Goal: Information Seeking & Learning: Check status

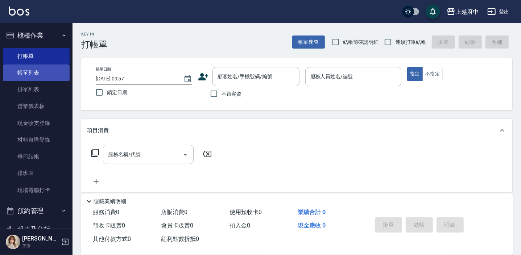
click at [30, 70] on link "帳單列表" at bounding box center [36, 73] width 67 height 17
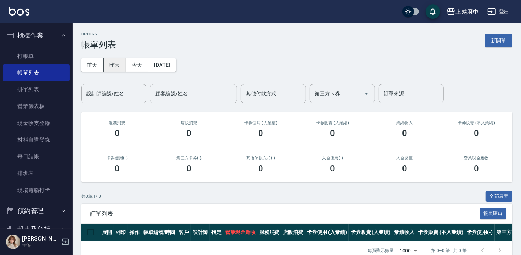
drag, startPoint x: 113, startPoint y: 63, endPoint x: 110, endPoint y: 66, distance: 3.9
click at [113, 63] on button "昨天" at bounding box center [115, 64] width 22 height 13
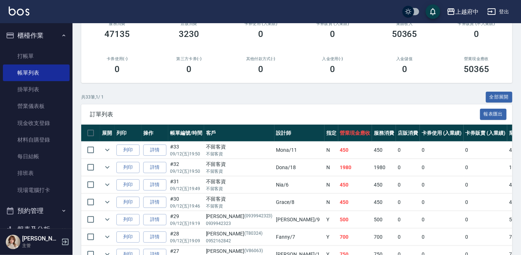
scroll to position [99, 0]
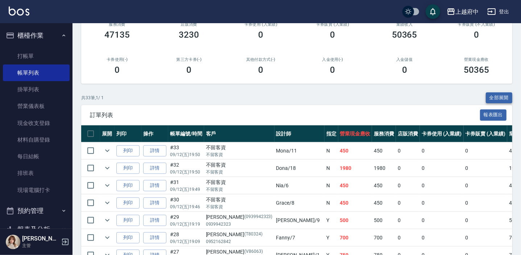
click at [497, 98] on button "全部展開" at bounding box center [499, 97] width 27 height 11
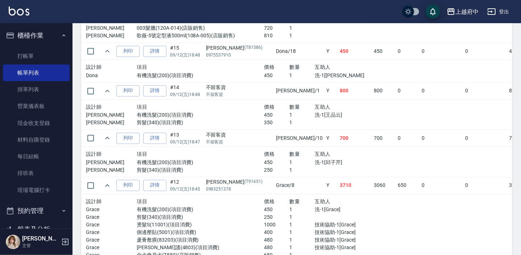
scroll to position [1088, 0]
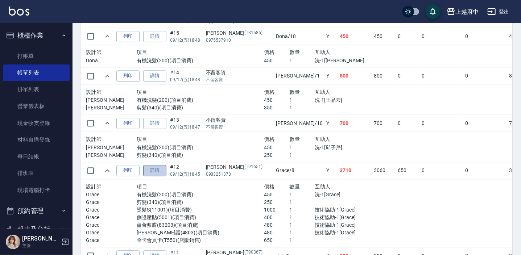
click at [153, 170] on link "詳情" at bounding box center [154, 170] width 23 height 11
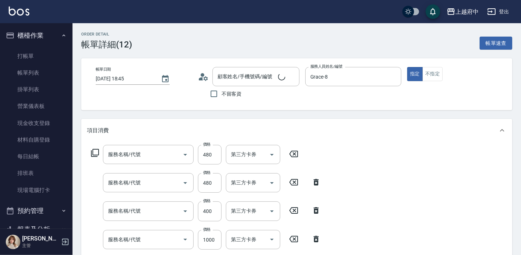
type input "2025/09/12 18:45"
type input "Grace-8"
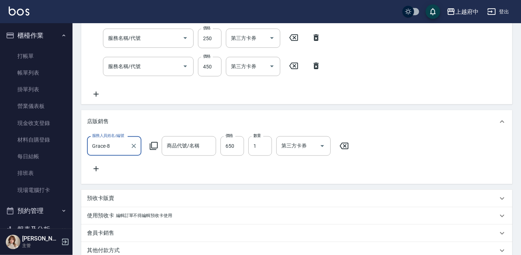
type input "潤澤修護(4803)"
type input "蘆薈敷膜(83203)"
type input "側邊壓貼(5001)"
type input "燙髮S(11001)"
type input "剪髮(340)"
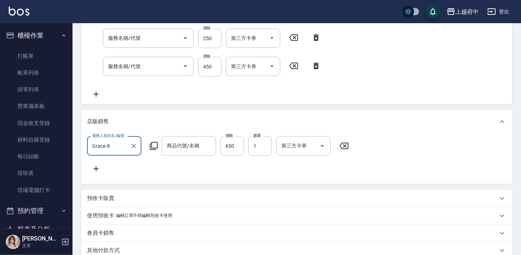
type input "有機洗髮(200)"
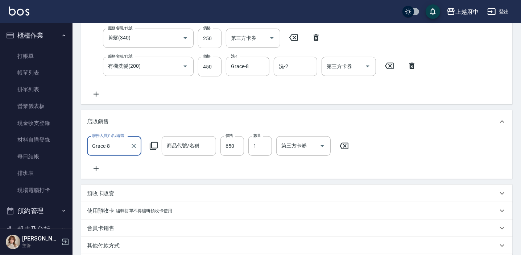
type input "陳昌裕/0983251378/T91651"
type input "金卡會員卡"
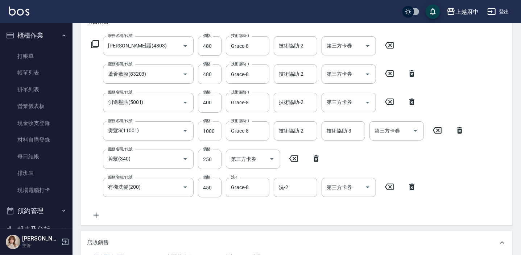
scroll to position [98, 0]
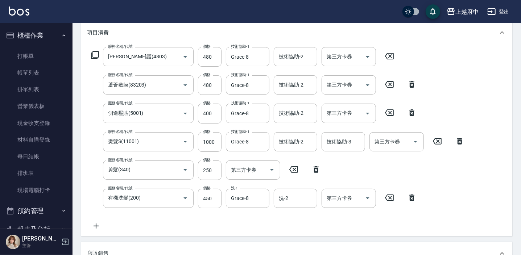
click at [439, 137] on icon at bounding box center [437, 141] width 18 height 9
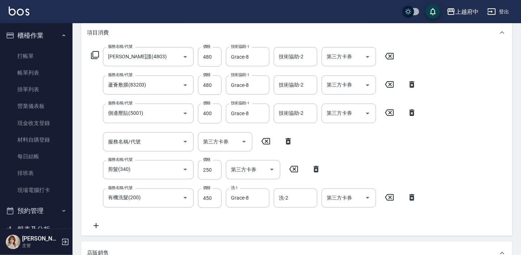
click at [133, 141] on div "服務名稱/代號 服務名稱/代號" at bounding box center [148, 141] width 91 height 19
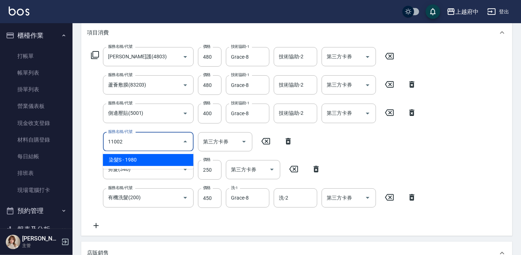
type input "染髮S(11002)"
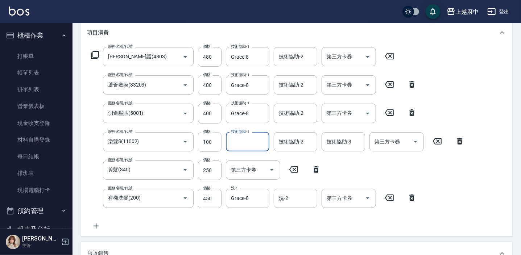
click at [212, 139] on input "100" at bounding box center [210, 142] width 24 height 20
type input "1000"
type input "Grace-8"
click at [289, 227] on div "服務名稱/代號 潤澤修護(4803) 服務名稱/代號 價格 480 價格 技術協助-1 Grace-8 技術協助-1 技術協助-2 技術協助-2 第三方卡券 …" at bounding box center [278, 139] width 382 height 184
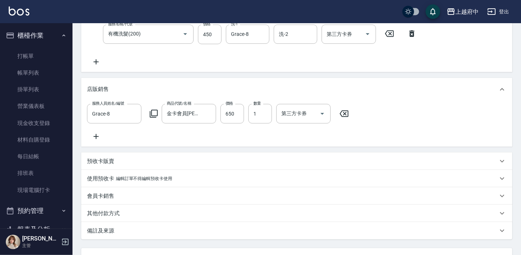
scroll to position [328, 0]
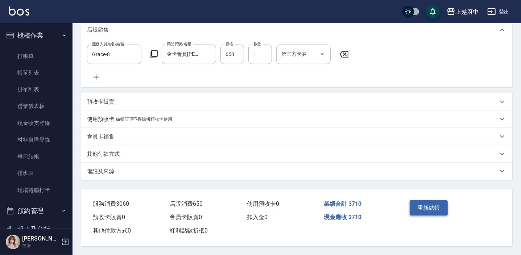
click at [427, 206] on button "重新結帳" at bounding box center [429, 208] width 38 height 15
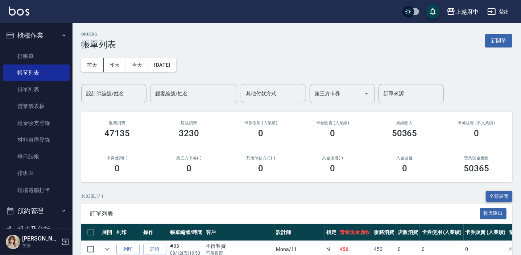
click at [499, 195] on button "全部展開" at bounding box center [499, 196] width 27 height 11
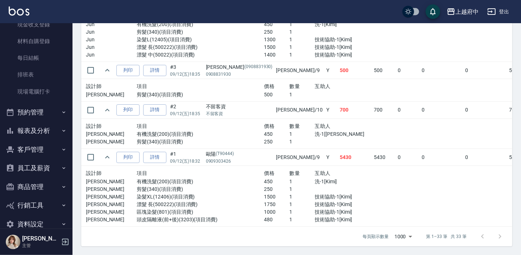
scroll to position [112, 0]
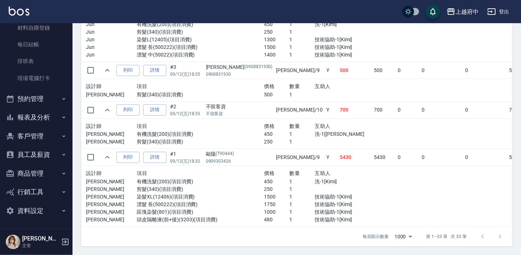
click at [33, 114] on button "報表及分析" at bounding box center [36, 117] width 67 height 19
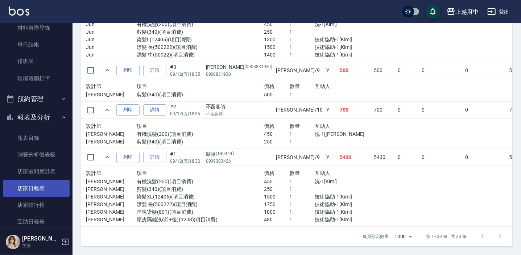
click at [39, 188] on link "店家日報表" at bounding box center [36, 188] width 67 height 17
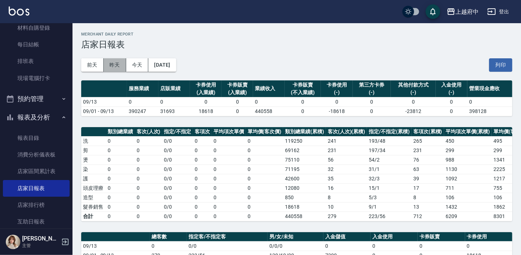
click at [106, 71] on button "昨天" at bounding box center [115, 64] width 22 height 13
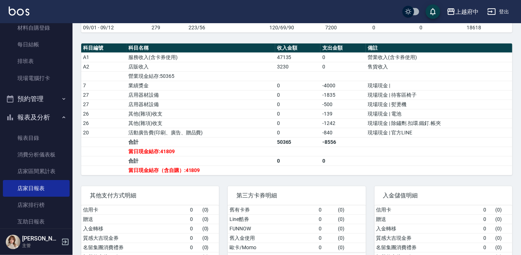
scroll to position [265, 0]
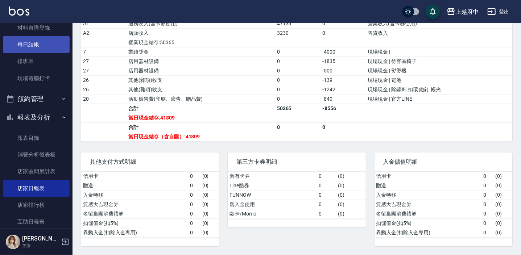
click at [25, 41] on link "每日結帳" at bounding box center [36, 44] width 67 height 17
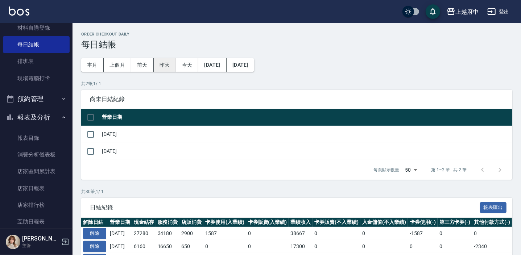
click at [166, 62] on button "昨天" at bounding box center [165, 64] width 22 height 13
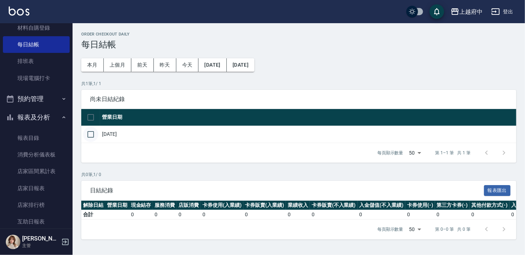
click at [92, 132] on input "checkbox" at bounding box center [90, 134] width 15 height 15
checkbox input "true"
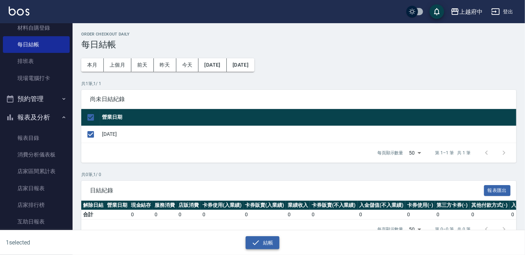
click at [273, 244] on button "結帳" at bounding box center [263, 242] width 34 height 13
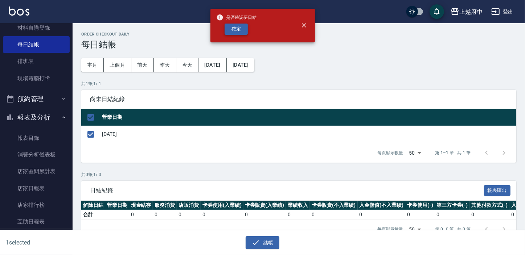
click at [243, 33] on button "確定" at bounding box center [236, 29] width 23 height 11
checkbox input "false"
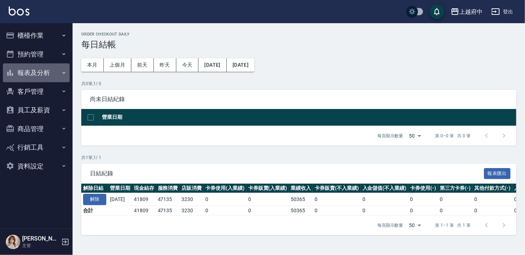
click at [38, 74] on button "報表及分析" at bounding box center [36, 72] width 67 height 19
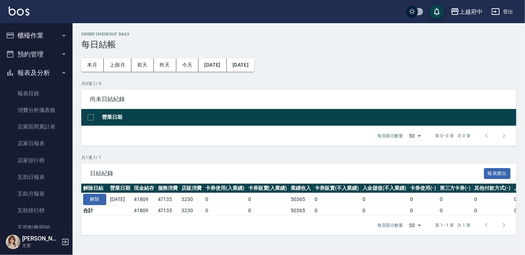
click at [38, 74] on button "報表及分析" at bounding box center [36, 72] width 67 height 19
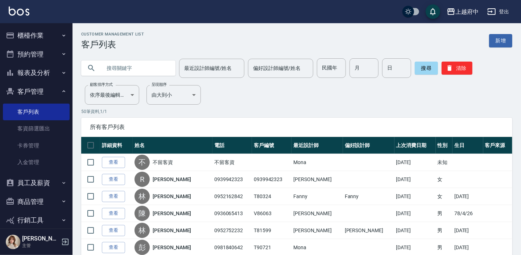
click at [119, 69] on input "text" at bounding box center [136, 68] width 68 height 20
type input "0963750055"
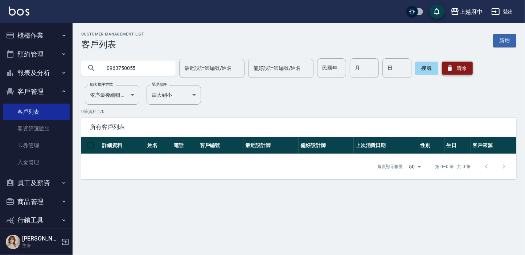
click at [461, 71] on button "清除" at bounding box center [457, 68] width 31 height 13
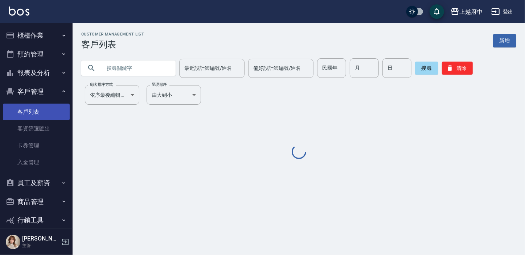
click at [32, 113] on link "客戶列表" at bounding box center [36, 112] width 67 height 17
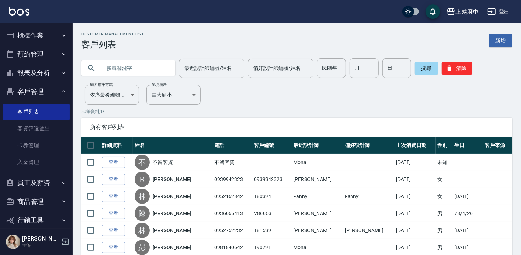
click at [137, 68] on input "text" at bounding box center [136, 68] width 68 height 20
type input "0954060974"
click at [421, 70] on button "搜尋" at bounding box center [426, 68] width 23 height 13
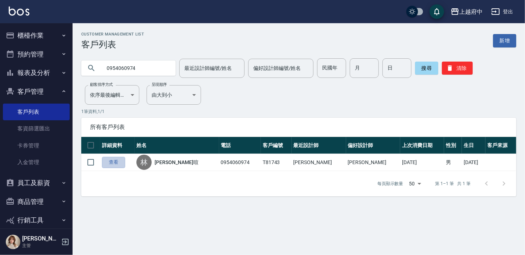
click at [123, 162] on link "查看" at bounding box center [113, 162] width 23 height 11
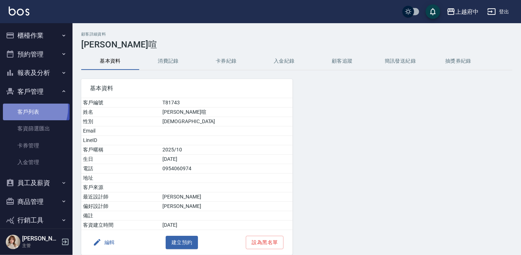
click at [24, 108] on link "客戶列表" at bounding box center [36, 112] width 67 height 17
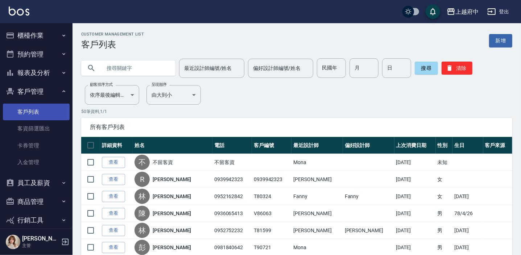
click at [25, 109] on link "客戶列表" at bounding box center [36, 112] width 67 height 17
click at [120, 69] on input "text" at bounding box center [136, 68] width 68 height 20
type input "0958552661"
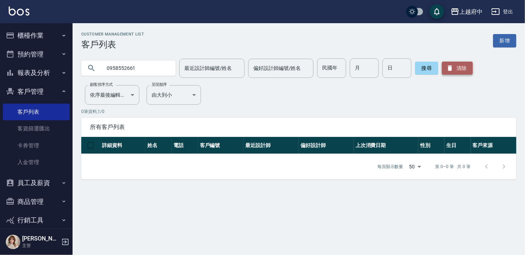
click at [459, 73] on button "清除" at bounding box center [457, 68] width 31 height 13
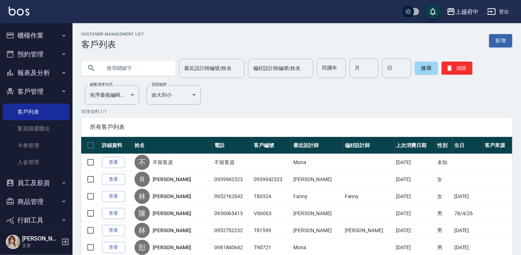
click at [138, 73] on input "text" at bounding box center [136, 68] width 68 height 20
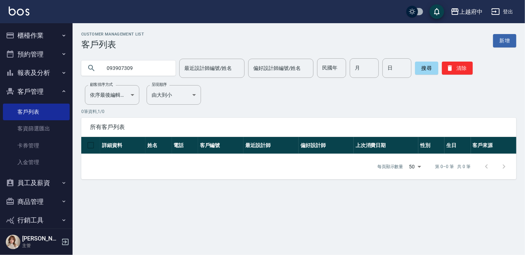
click at [120, 67] on input "093907309" at bounding box center [136, 68] width 68 height 20
type input "0939037309"
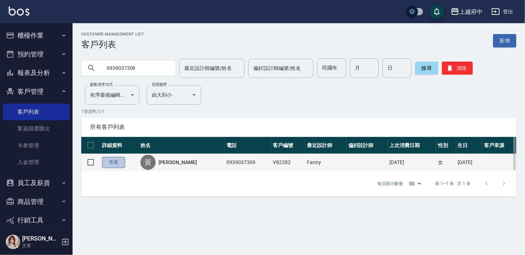
click at [107, 162] on link "查看" at bounding box center [113, 162] width 23 height 11
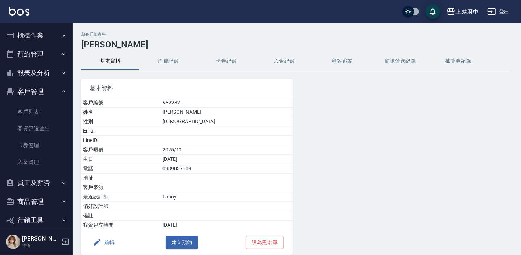
scroll to position [30, 0]
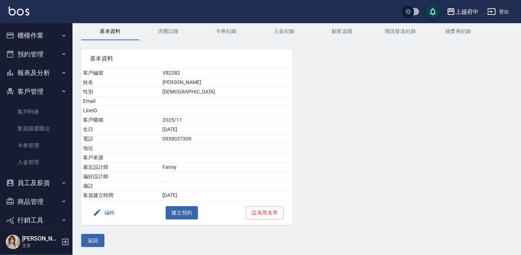
click at [170, 33] on button "消費記錄" at bounding box center [168, 31] width 58 height 17
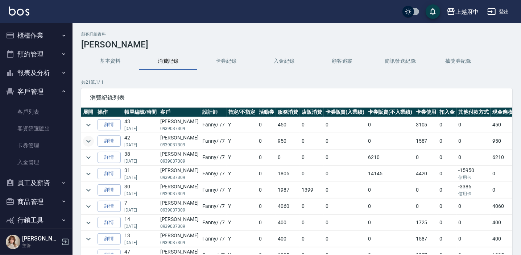
click at [86, 141] on icon "expand row" at bounding box center [88, 141] width 9 height 9
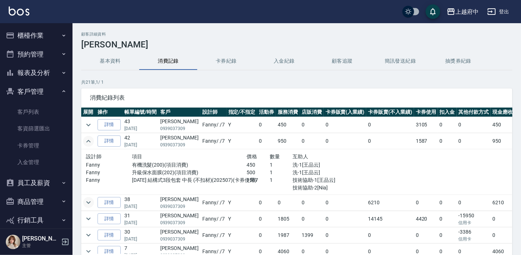
click at [84, 203] on icon "expand row" at bounding box center [88, 202] width 9 height 9
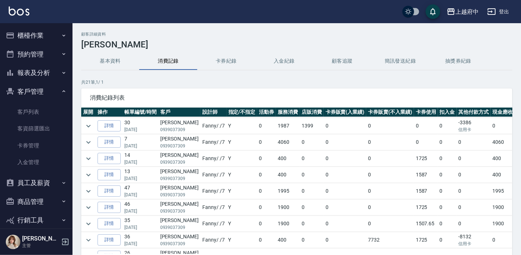
scroll to position [33, 0]
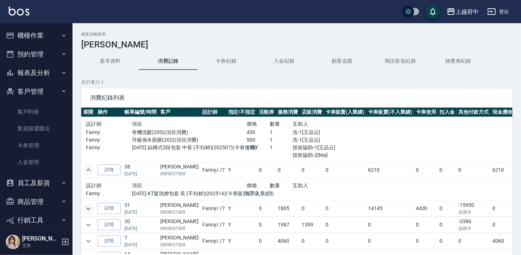
click at [90, 205] on icon "expand row" at bounding box center [88, 209] width 9 height 9
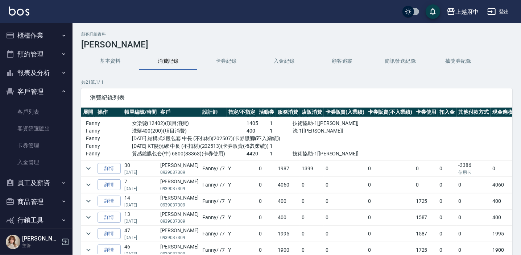
scroll to position [132, 0]
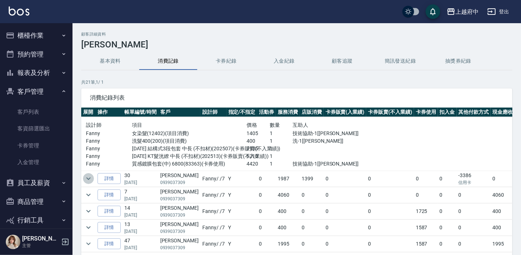
click at [91, 181] on icon "expand row" at bounding box center [88, 178] width 9 height 9
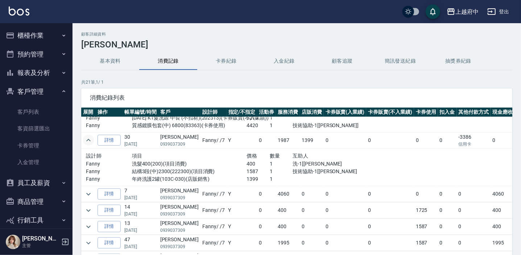
scroll to position [198, 0]
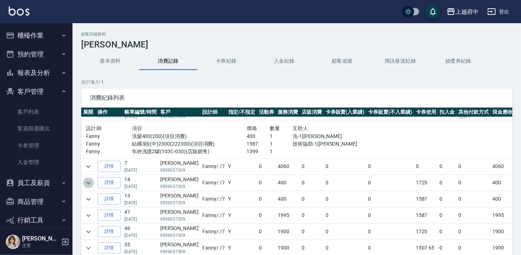
click at [87, 181] on icon "expand row" at bounding box center [88, 183] width 9 height 9
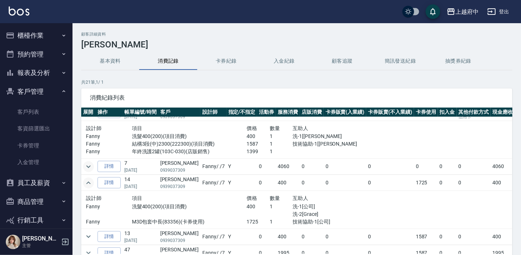
click at [89, 169] on icon "expand row" at bounding box center [88, 166] width 9 height 9
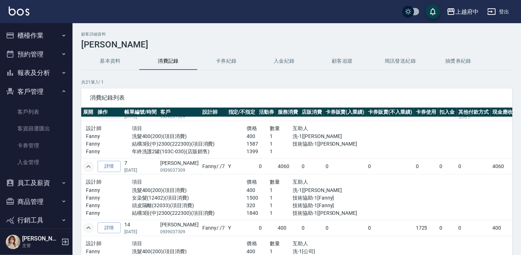
drag, startPoint x: 32, startPoint y: 109, endPoint x: 64, endPoint y: 91, distance: 37.0
click at [32, 109] on link "客戶列表" at bounding box center [36, 112] width 67 height 17
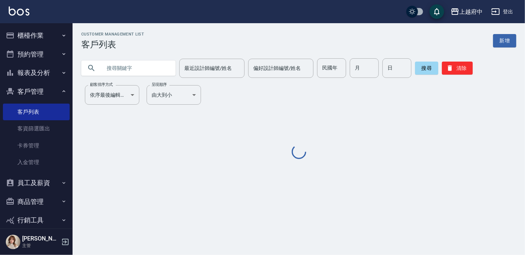
click at [106, 70] on input "text" at bounding box center [136, 68] width 68 height 20
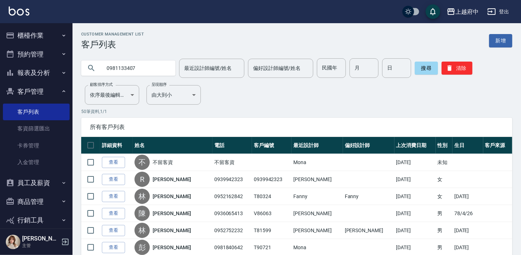
type input "0981133407"
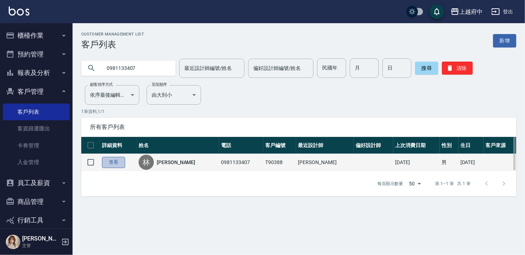
click at [119, 161] on link "查看" at bounding box center [113, 162] width 23 height 11
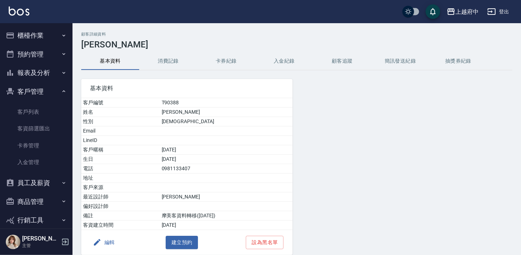
click at [174, 58] on button "消費記錄" at bounding box center [168, 61] width 58 height 17
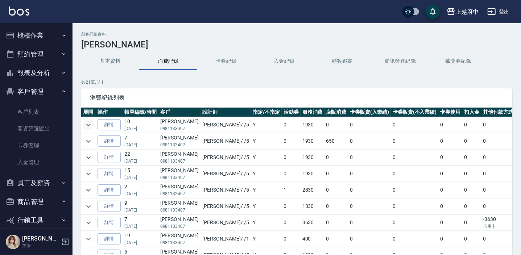
click at [91, 121] on icon "expand row" at bounding box center [88, 125] width 9 height 9
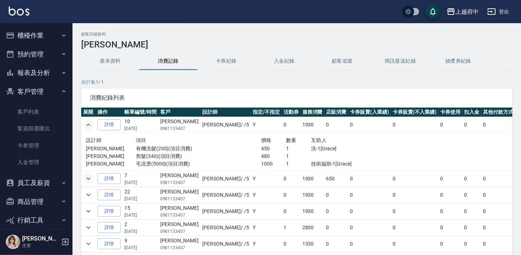
click at [88, 176] on icon "expand row" at bounding box center [88, 178] width 9 height 9
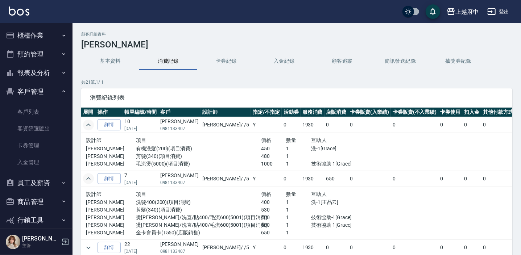
scroll to position [66, 0]
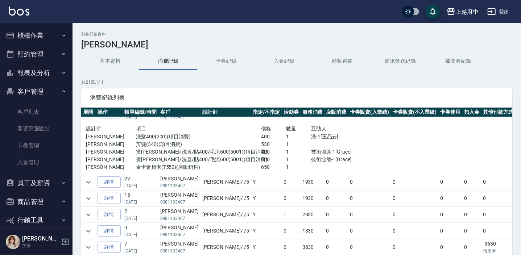
click at [301, 209] on td "2830" at bounding box center [313, 215] width 24 height 16
click at [116, 214] on link "詳情" at bounding box center [109, 214] width 23 height 11
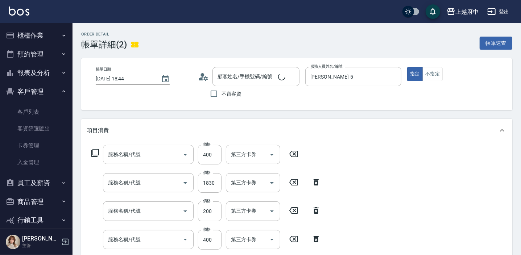
type input "2024/12/13 18:44"
type input "Gary-5"
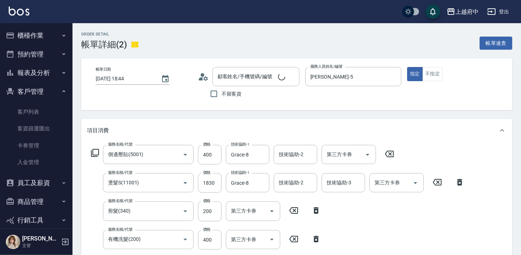
type input "側邊壓貼(5001)"
type input "燙髮S(11001)"
type input "剪髮(340)"
type input "有機洗髮(200)"
type input "林其毅/0981133407/T90388"
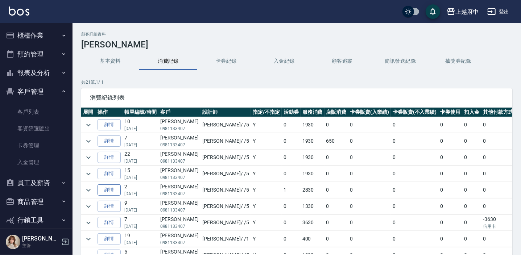
click at [111, 185] on link "詳情" at bounding box center [109, 190] width 23 height 11
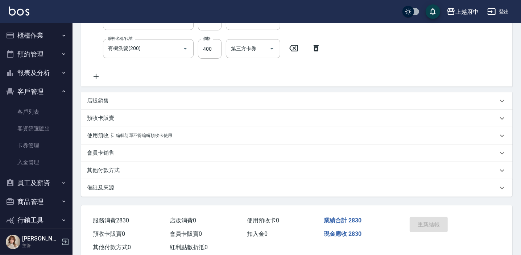
type input "林其毅/0981133407/T90388"
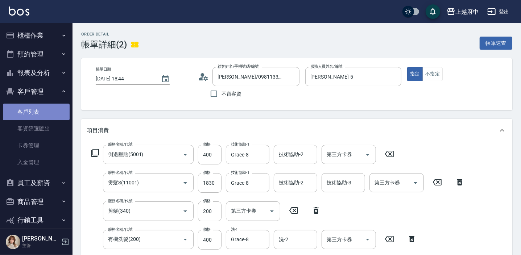
click at [37, 111] on link "客戶列表" at bounding box center [36, 112] width 67 height 17
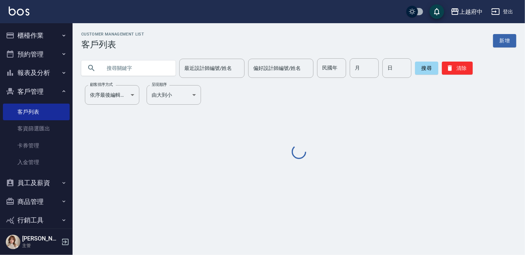
click at [131, 67] on input "text" at bounding box center [136, 68] width 68 height 20
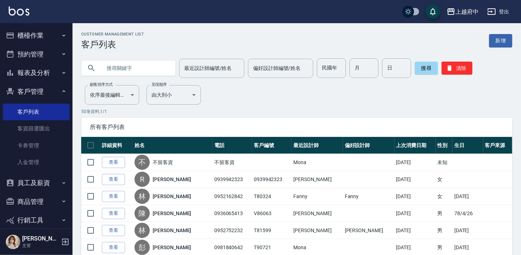
click at [128, 71] on input "text" at bounding box center [136, 68] width 68 height 20
type input "0"
type input "90388"
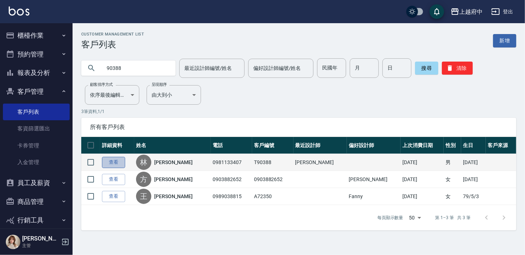
click at [110, 166] on link "查看" at bounding box center [113, 162] width 23 height 11
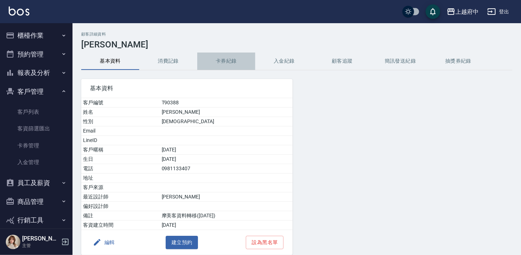
click at [222, 58] on button "卡券紀錄" at bounding box center [226, 61] width 58 height 17
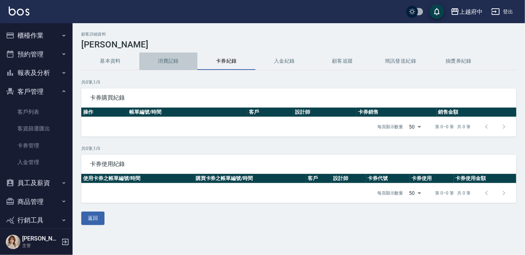
click at [169, 65] on button "消費記錄" at bounding box center [168, 61] width 58 height 17
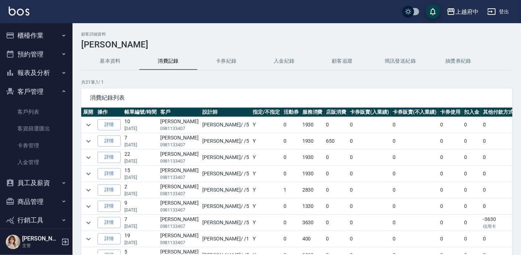
click at [287, 65] on button "入金紀錄" at bounding box center [284, 61] width 58 height 17
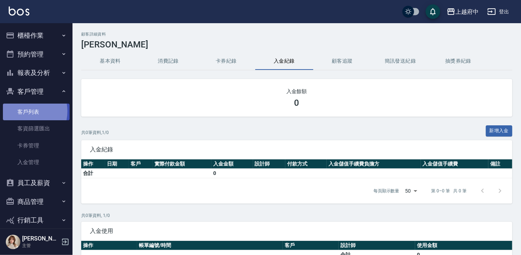
click at [23, 111] on link "客戶列表" at bounding box center [36, 112] width 67 height 17
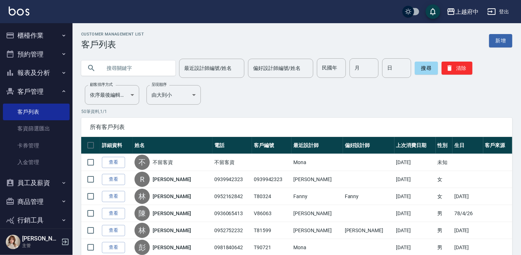
click at [129, 67] on input "text" at bounding box center [136, 68] width 68 height 20
type input "81577"
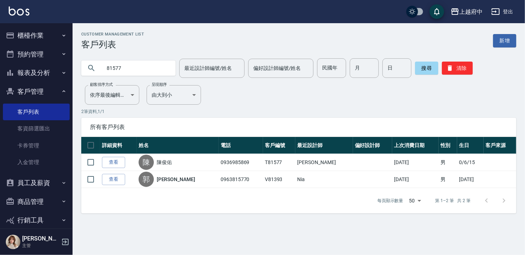
click at [109, 162] on link "查看" at bounding box center [113, 162] width 23 height 11
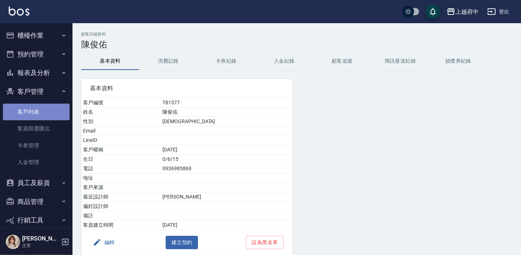
click at [36, 108] on link "客戶列表" at bounding box center [36, 112] width 67 height 17
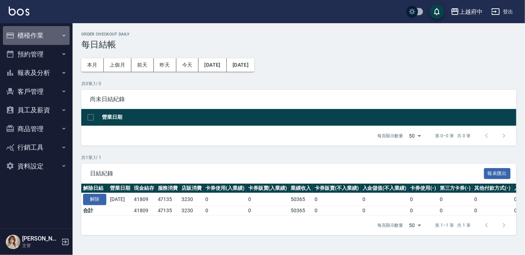
click at [33, 39] on button "櫃檯作業" at bounding box center [36, 35] width 67 height 19
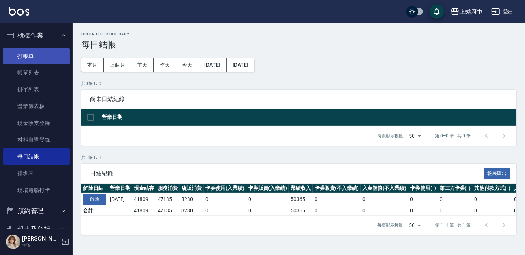
click at [26, 53] on link "打帳單" at bounding box center [36, 56] width 67 height 17
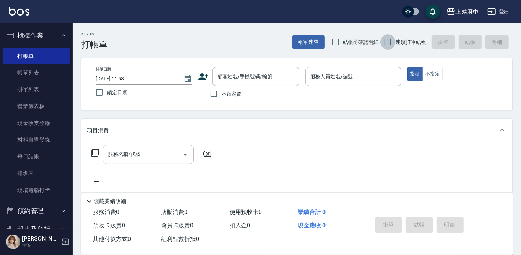
click at [389, 41] on input "連續打單結帳" at bounding box center [387, 41] width 15 height 15
checkbox input "true"
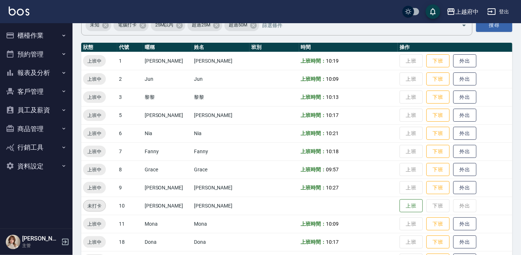
scroll to position [66, 0]
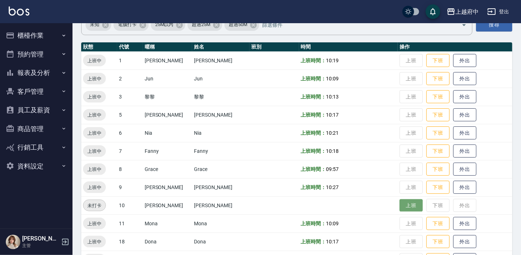
click at [400, 206] on button "上班" at bounding box center [411, 205] width 23 height 13
